Goal: Information Seeking & Learning: Learn about a topic

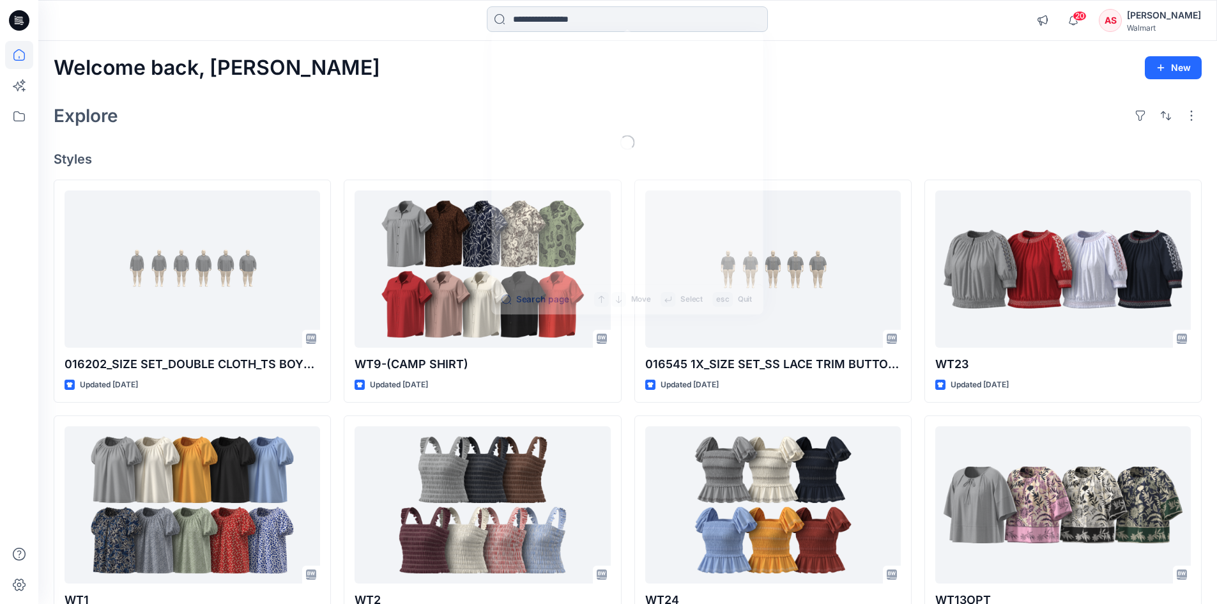
click at [556, 22] on input at bounding box center [627, 19] width 281 height 26
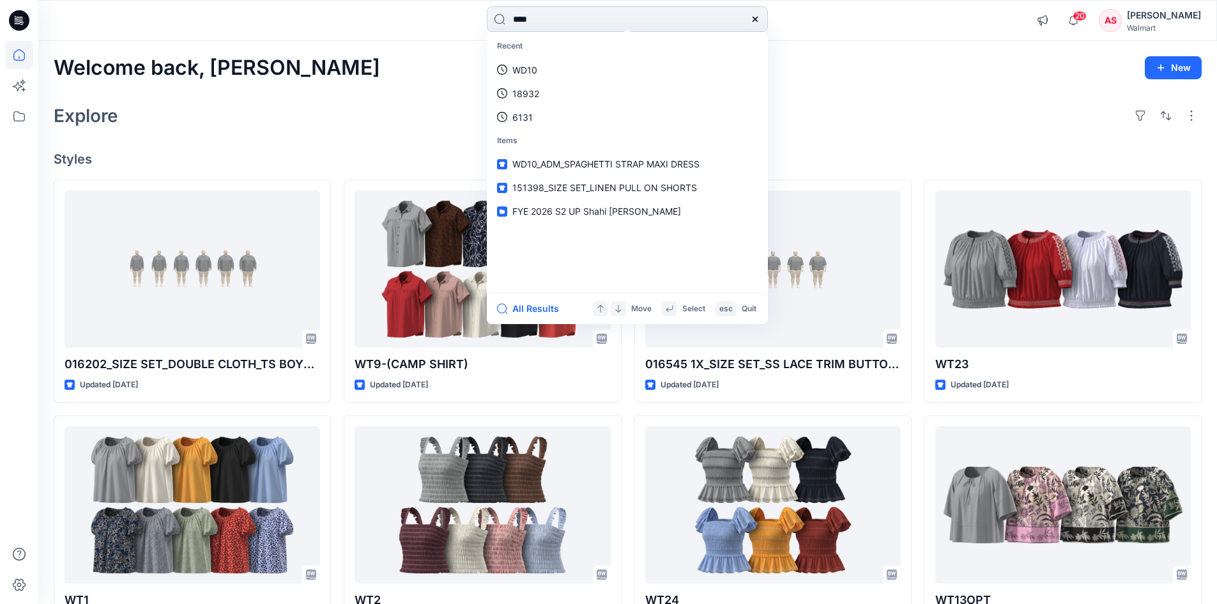
type input "****"
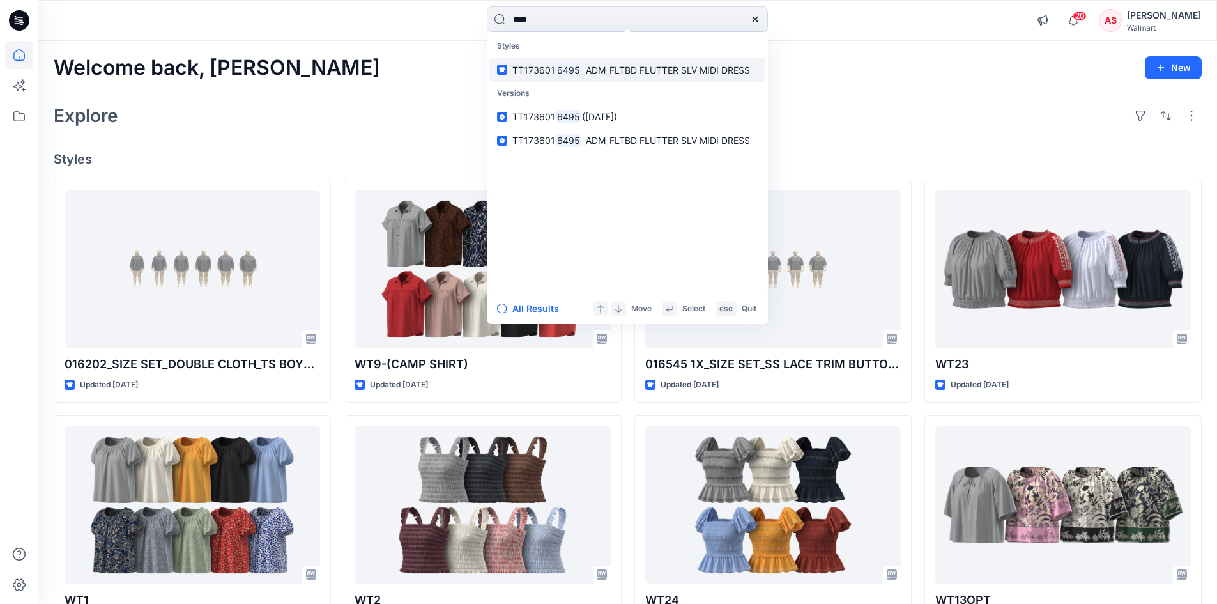
click at [564, 75] on mark "6495" at bounding box center [568, 70] width 27 height 15
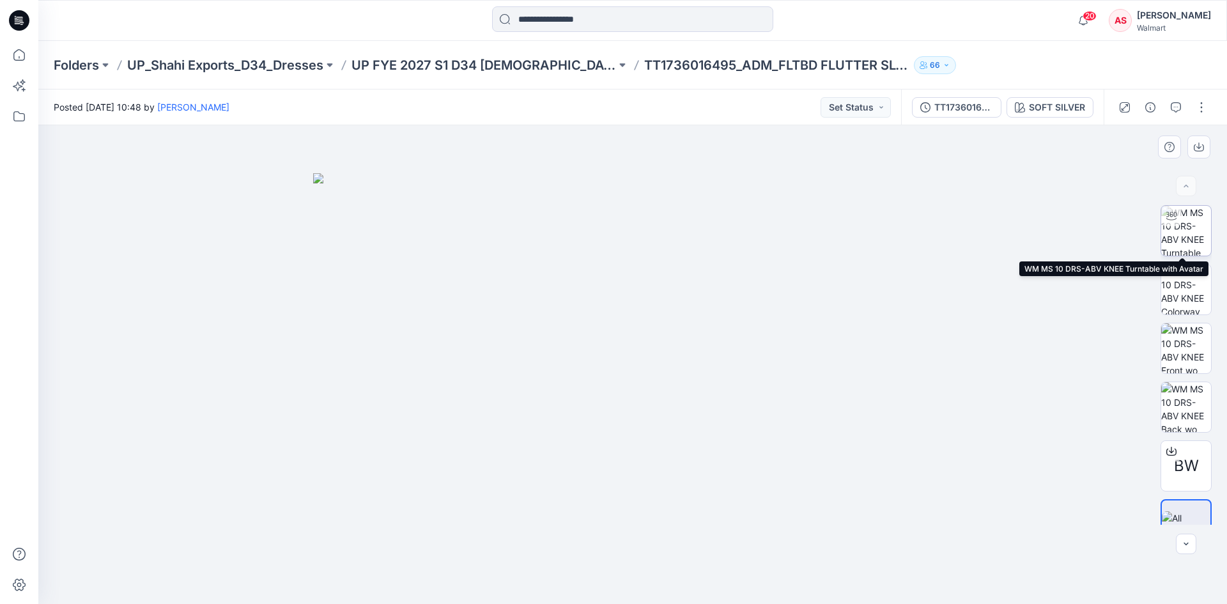
click at [1179, 228] on img at bounding box center [1186, 231] width 50 height 50
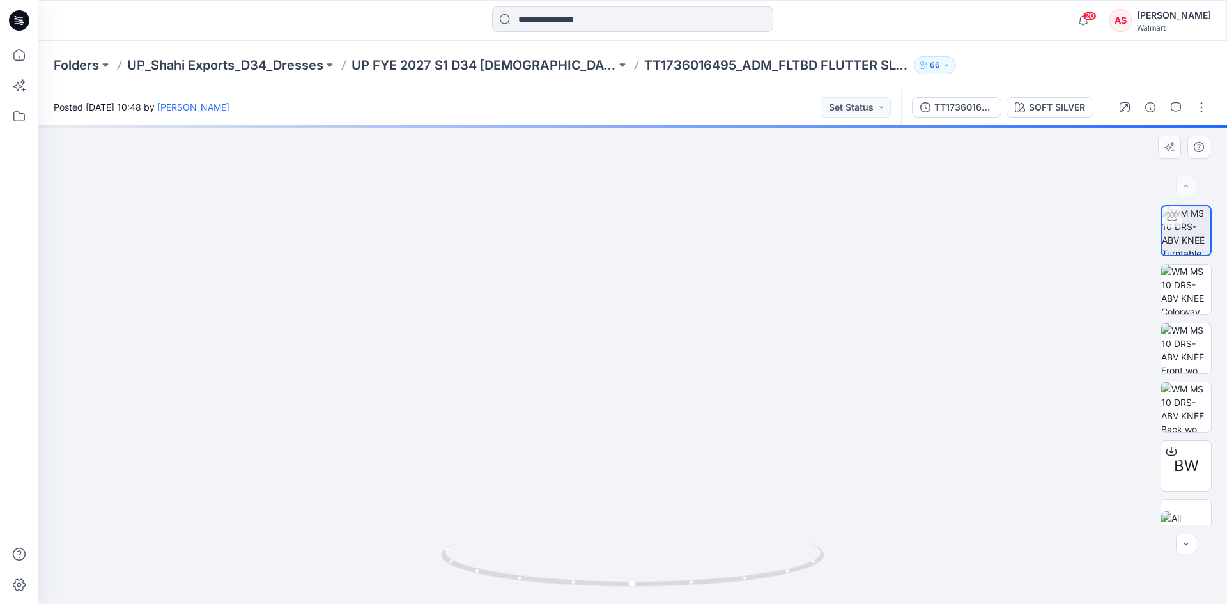
click at [607, 343] on img at bounding box center [632, 257] width 1075 height 693
drag, startPoint x: 622, startPoint y: 295, endPoint x: 622, endPoint y: 303, distance: 8.3
click at [622, 303] on img at bounding box center [632, 270] width 1075 height 668
drag, startPoint x: 660, startPoint y: 583, endPoint x: 479, endPoint y: 585, distance: 181.4
click at [479, 585] on icon at bounding box center [634, 566] width 387 height 48
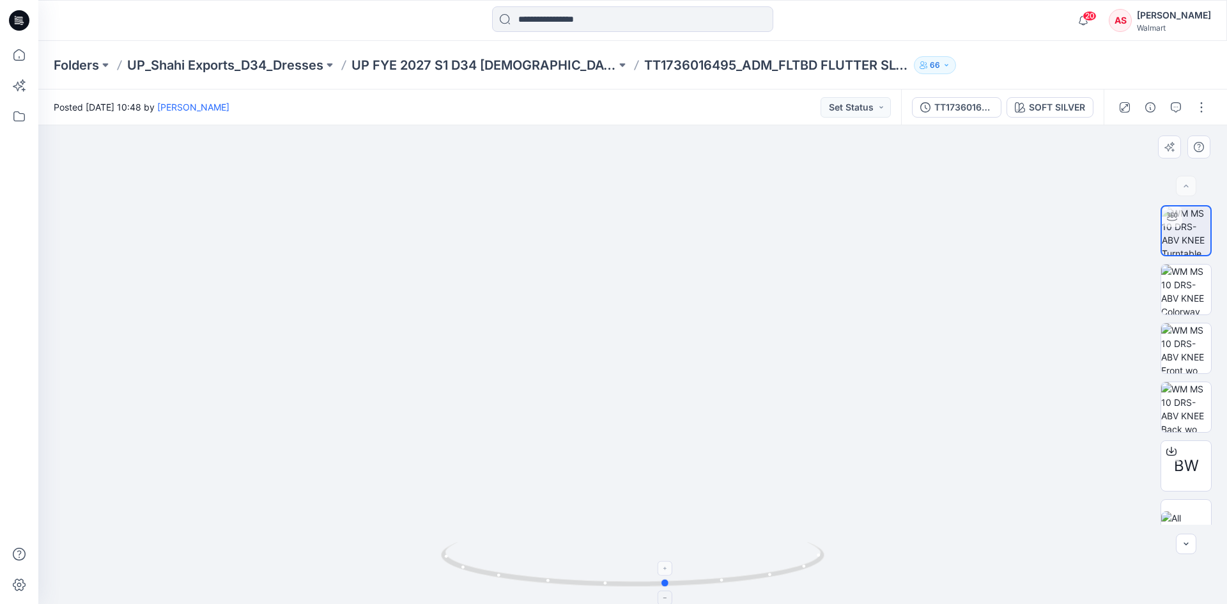
drag, startPoint x: 609, startPoint y: 589, endPoint x: 825, endPoint y: 565, distance: 216.6
click at [825, 565] on icon at bounding box center [634, 566] width 387 height 48
